Goal: Navigation & Orientation: Find specific page/section

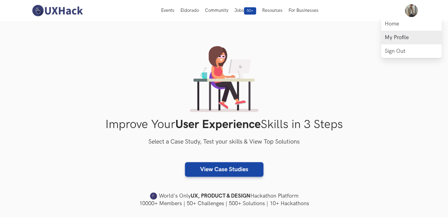
click at [402, 33] on link "My Profile" at bounding box center [412, 38] width 61 height 14
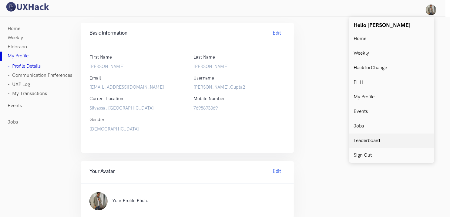
click at [364, 144] on link "Leaderboard" at bounding box center [391, 140] width 85 height 15
